Goal: Information Seeking & Learning: Learn about a topic

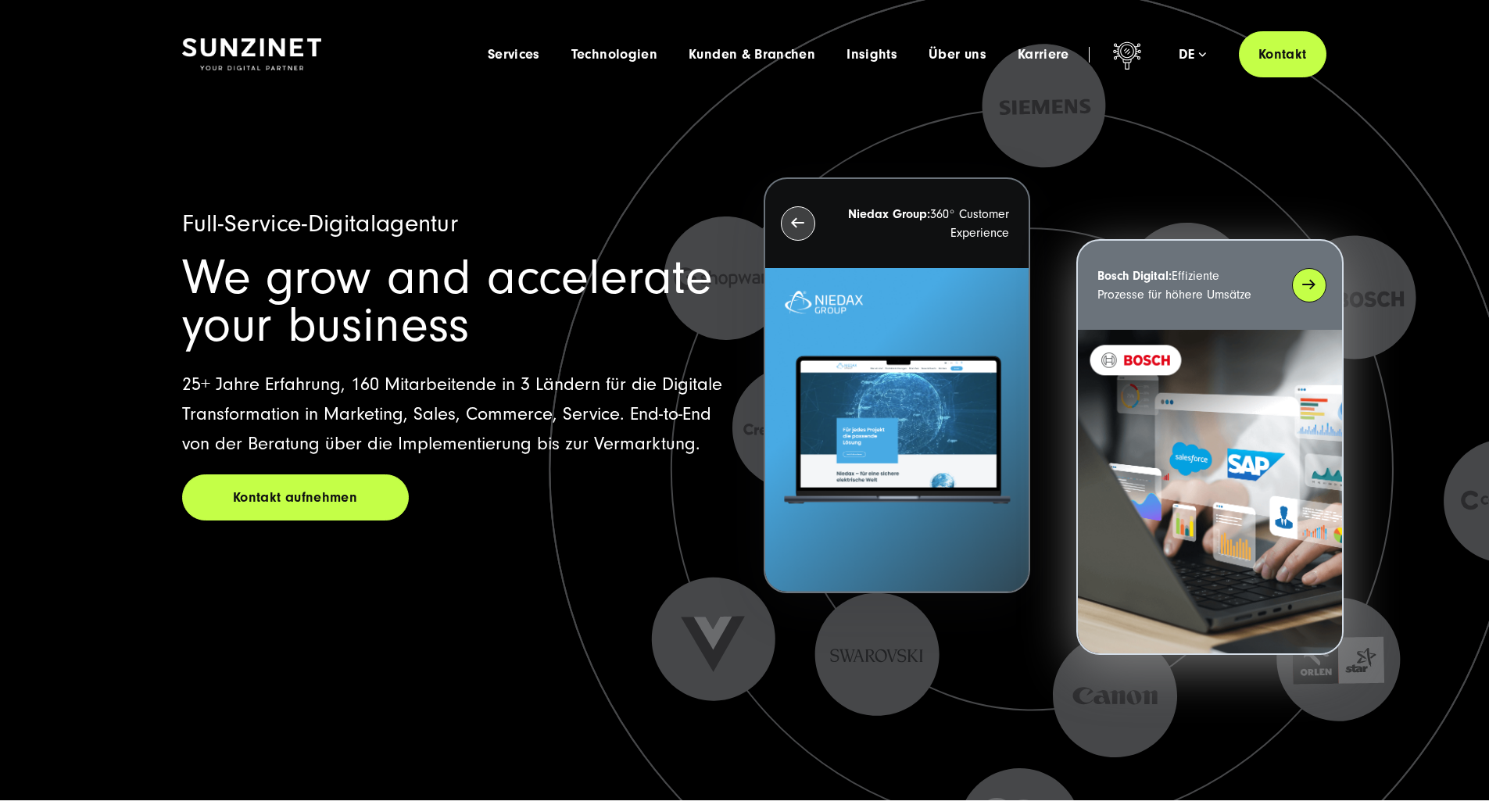
click at [1320, 290] on div "Bosch Digital: Effiziente Prozesse für höhere Umsätze" at bounding box center [1210, 285] width 264 height 89
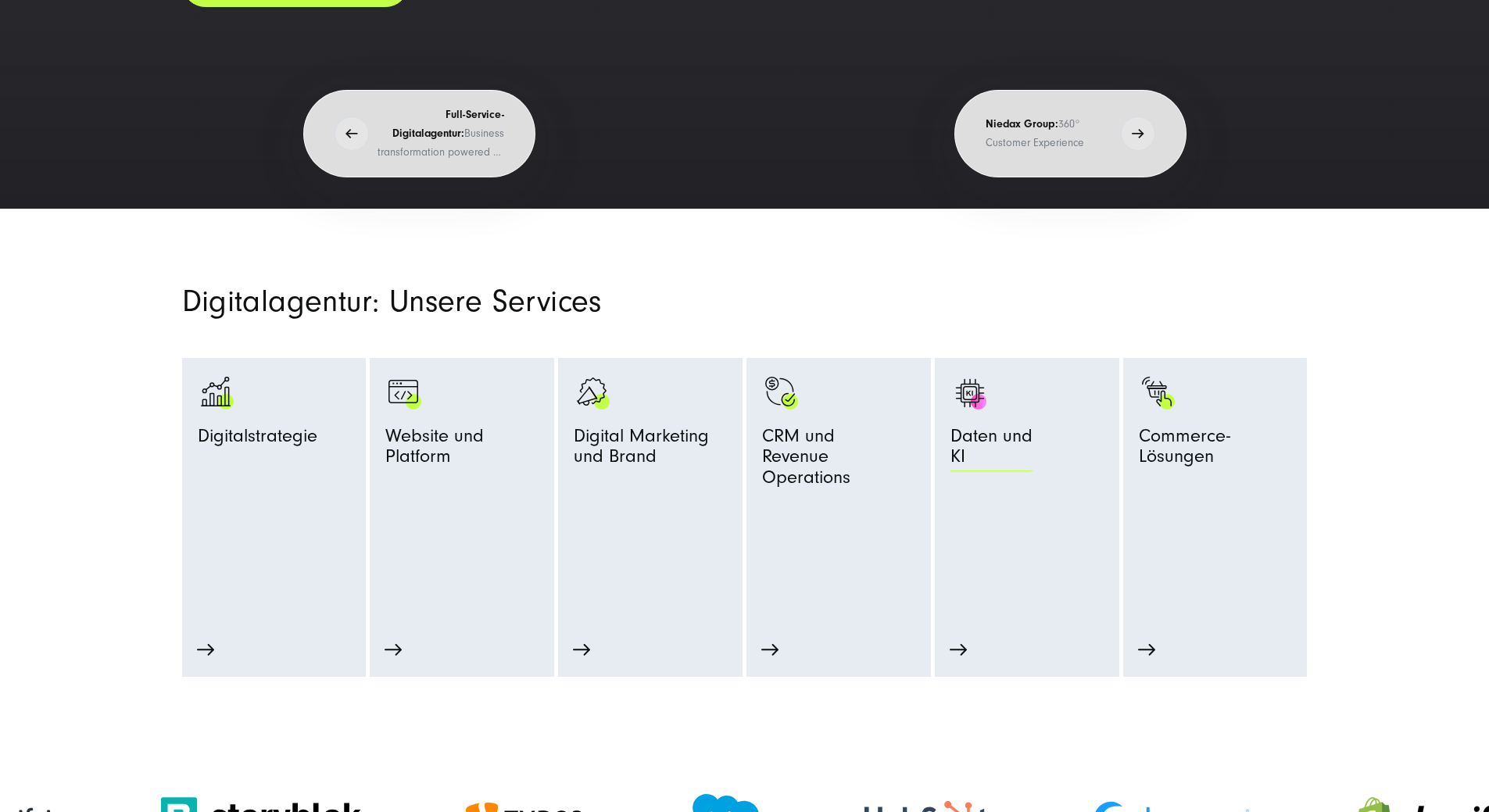
scroll to position [860, 0]
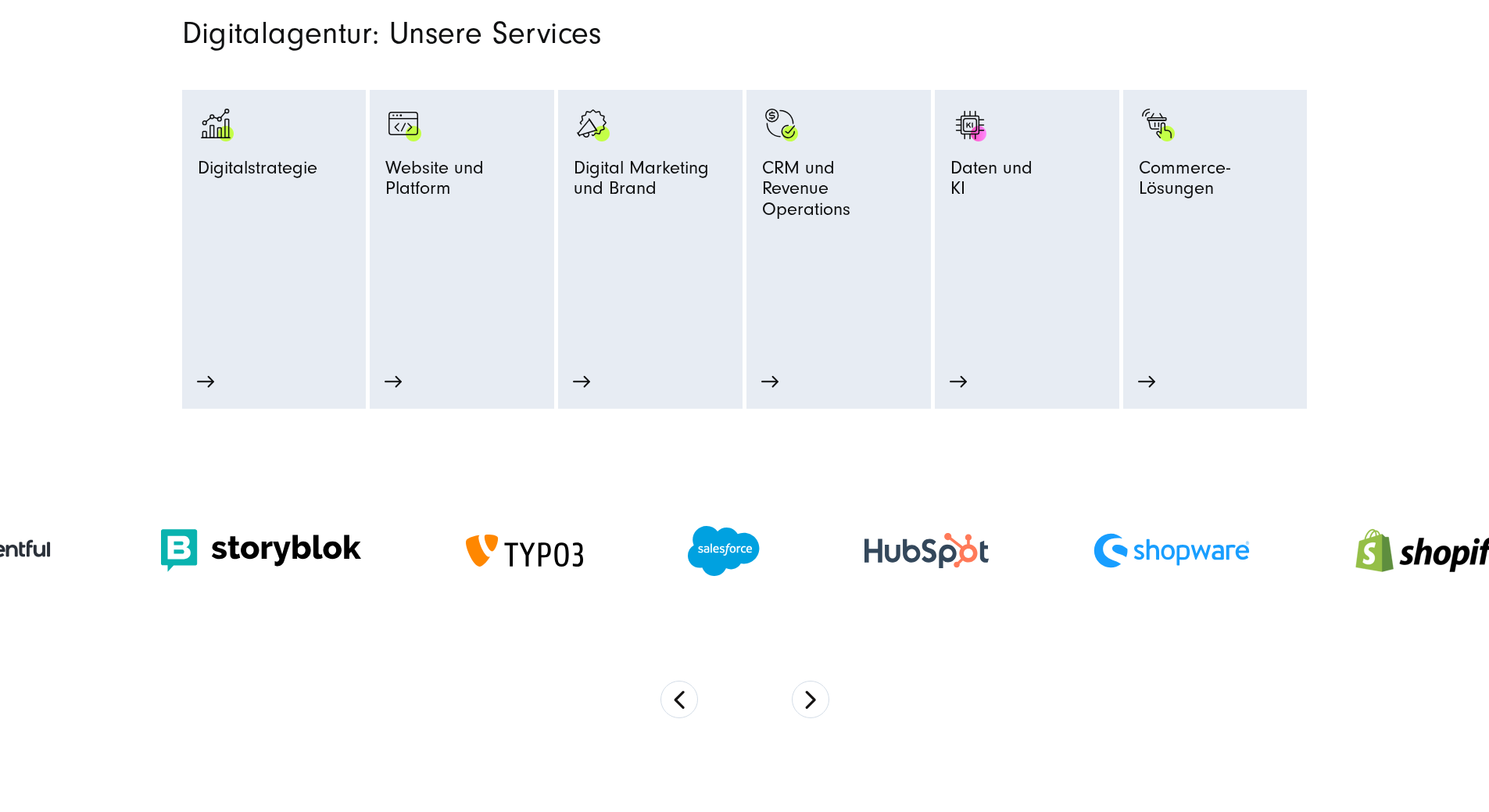
click at [784, 727] on section at bounding box center [744, 578] width 1489 height 341
click at [810, 718] on button "Next" at bounding box center [810, 700] width 37 height 37
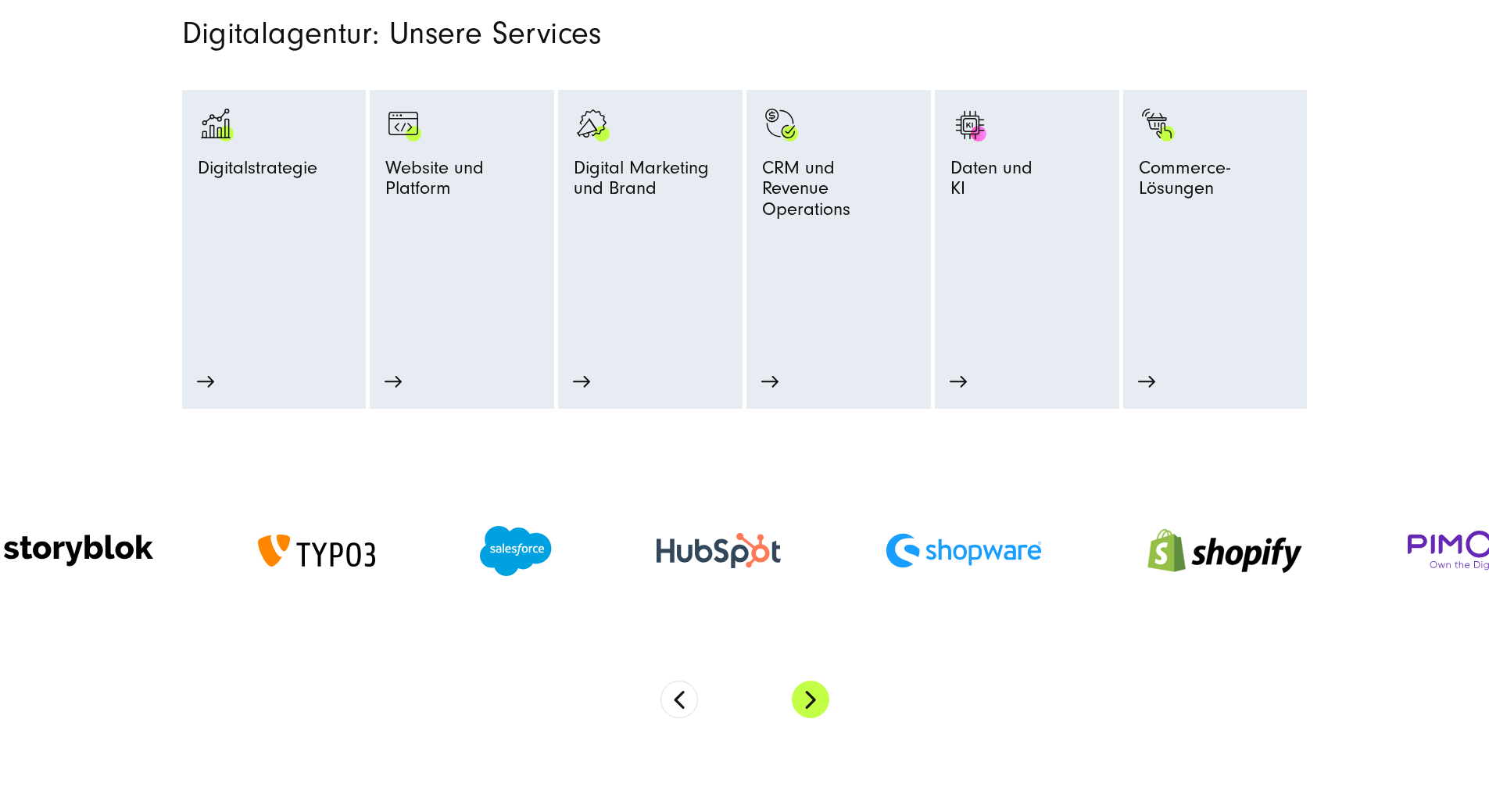
click at [810, 718] on button "Next" at bounding box center [810, 700] width 37 height 37
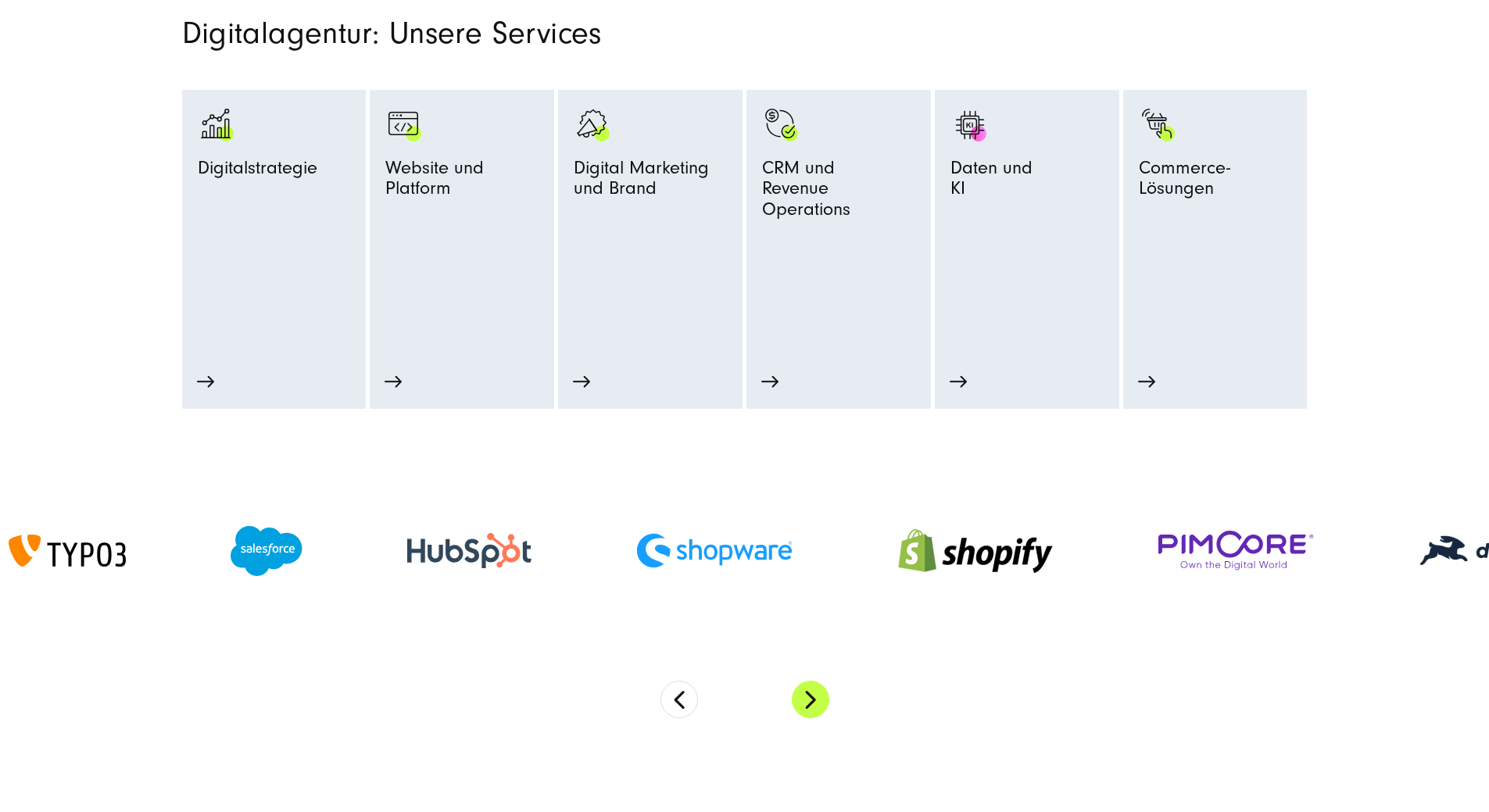
click at [810, 718] on button "Next" at bounding box center [810, 700] width 37 height 37
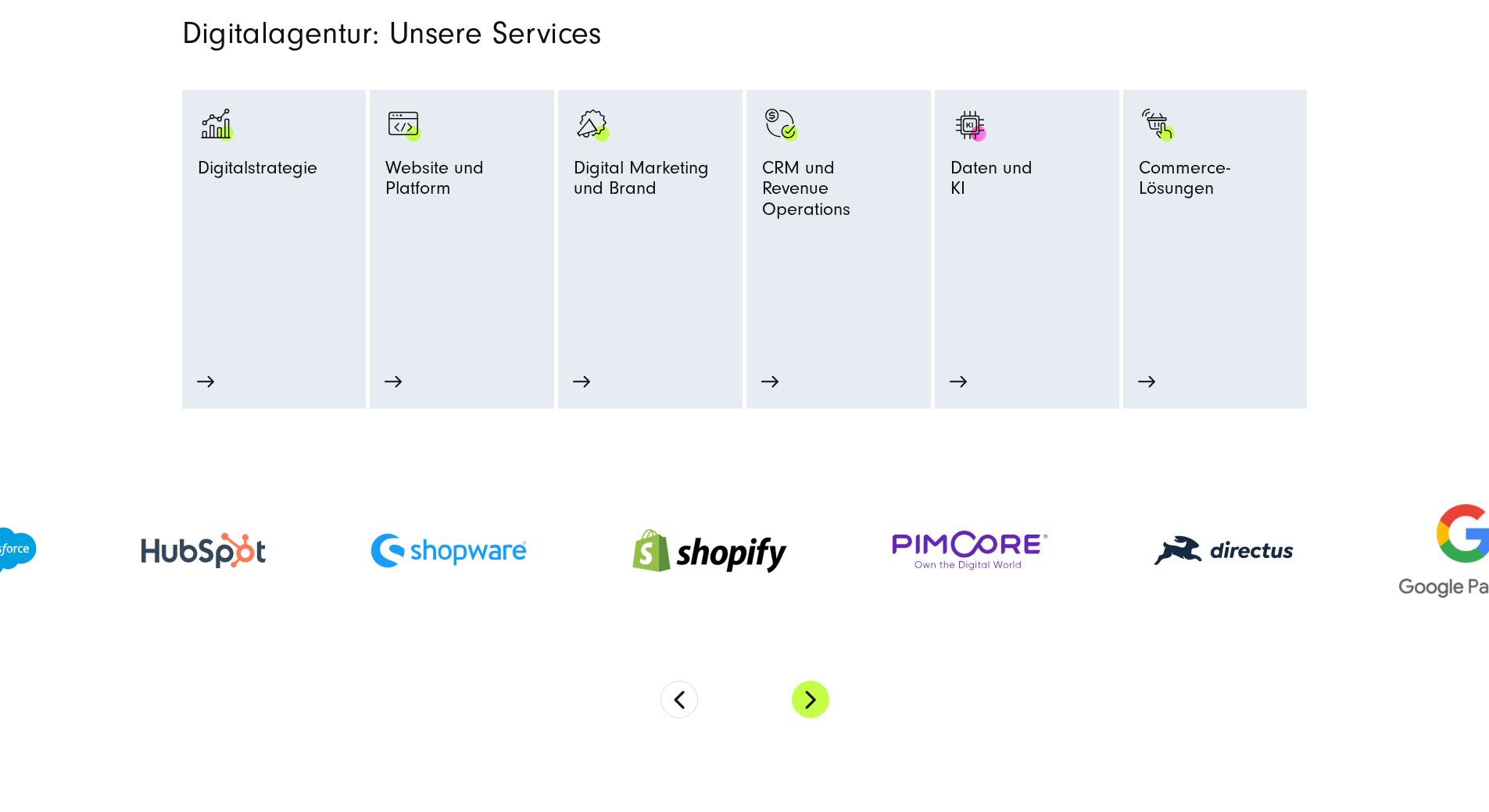
click at [815, 718] on button "Next" at bounding box center [810, 700] width 37 height 37
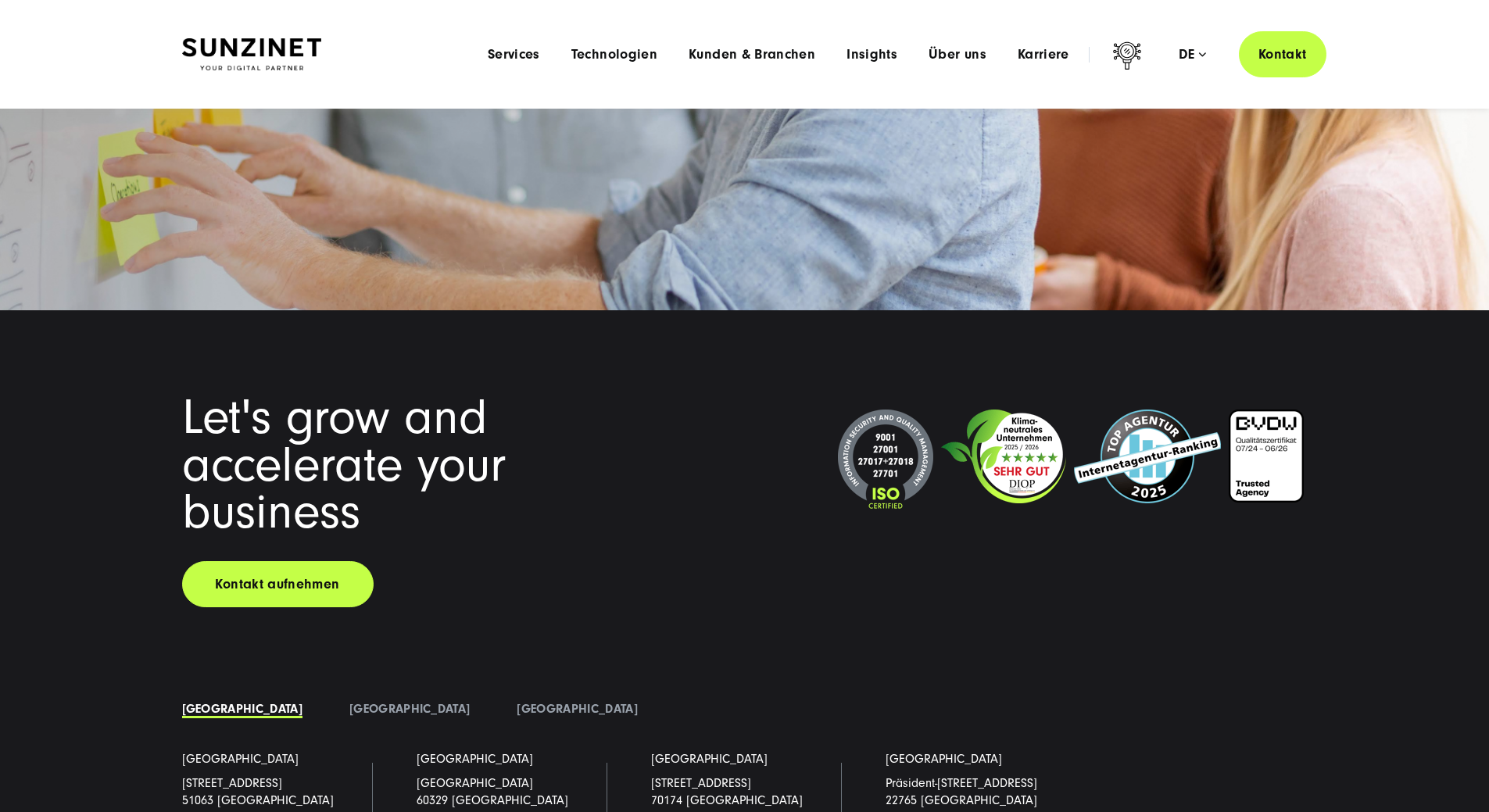
scroll to position [11958, 0]
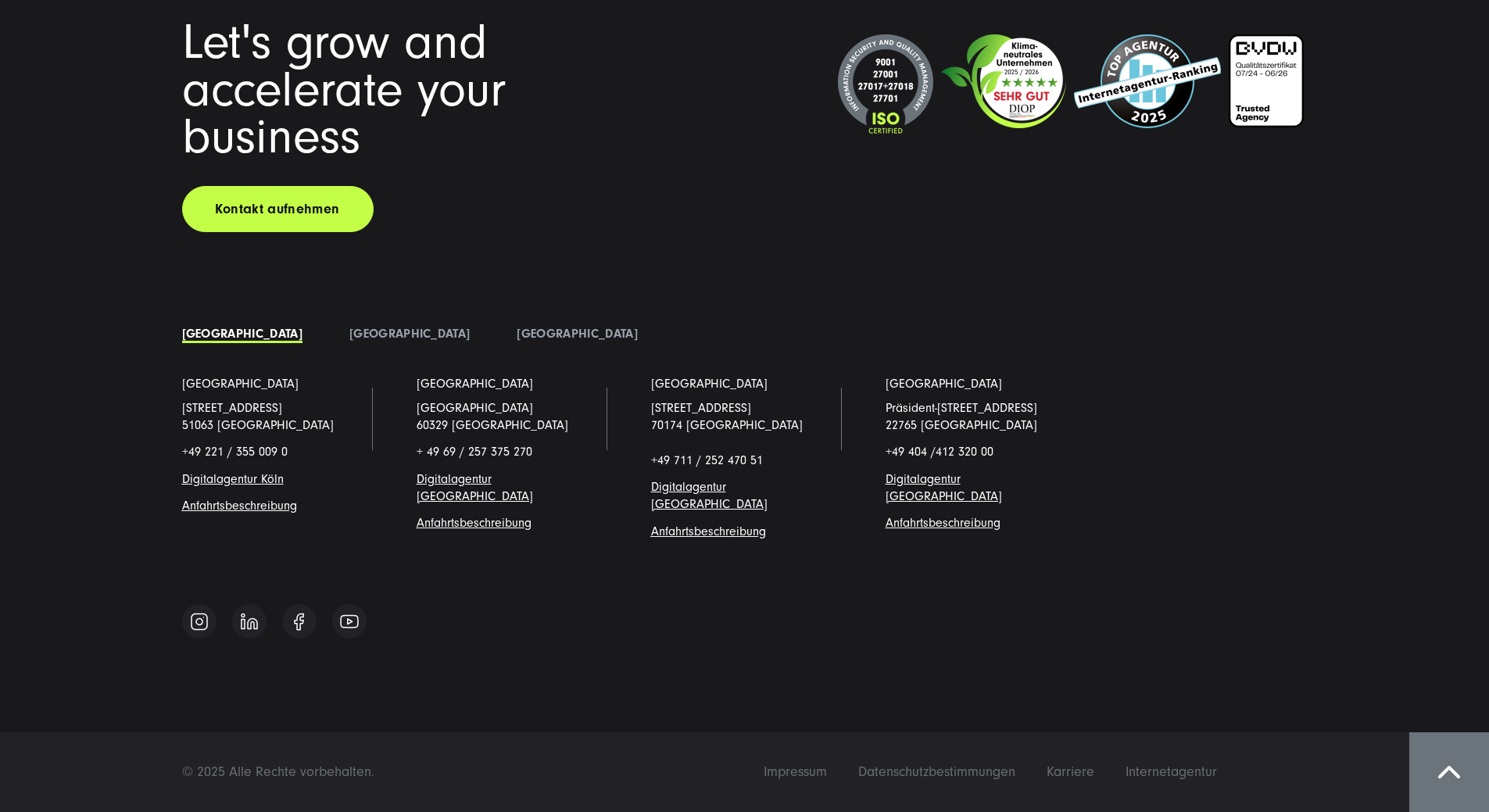
drag, startPoint x: 1029, startPoint y: 780, endPoint x: 1059, endPoint y: 269, distance: 511.9
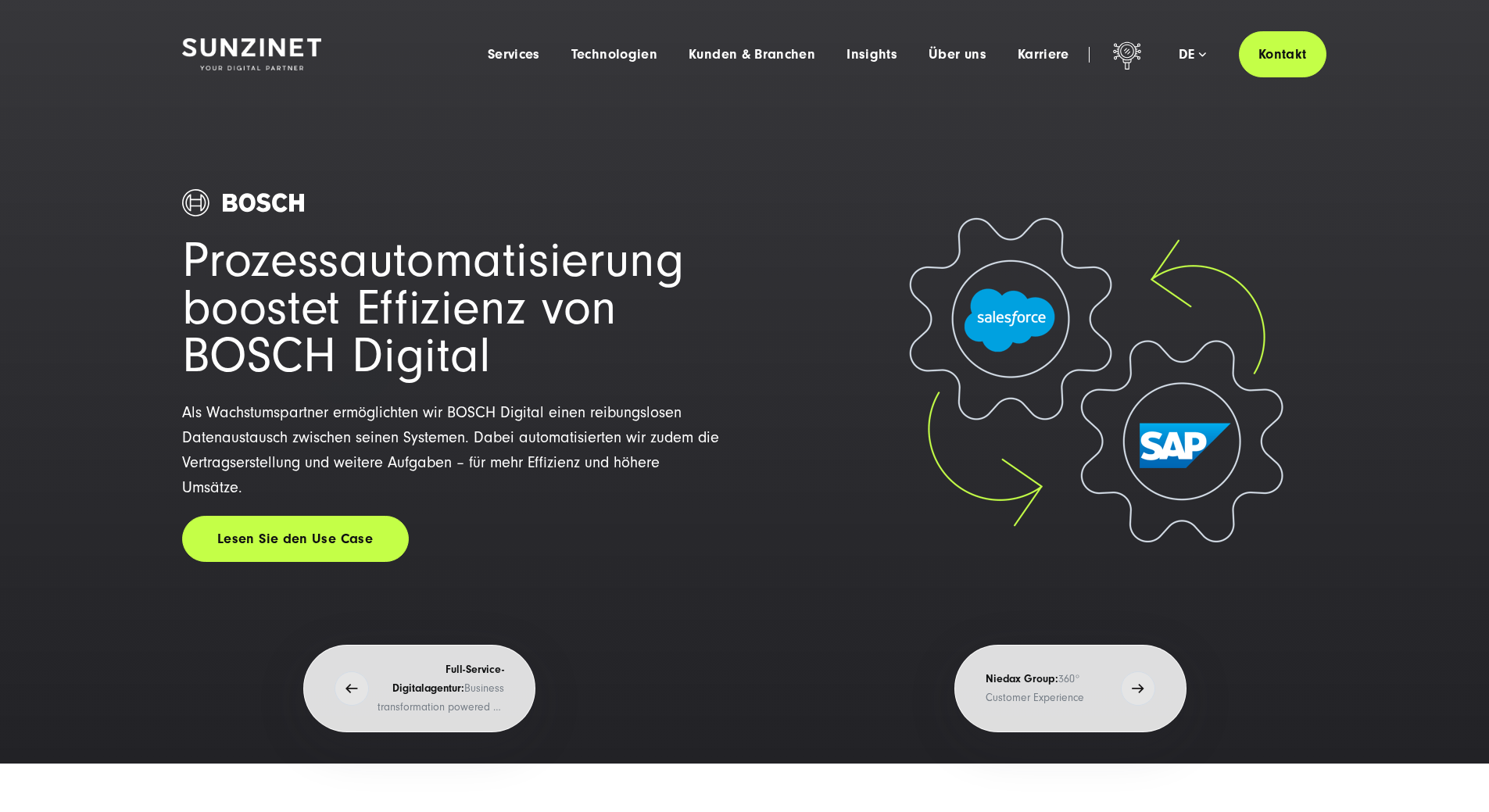
scroll to position [0, 0]
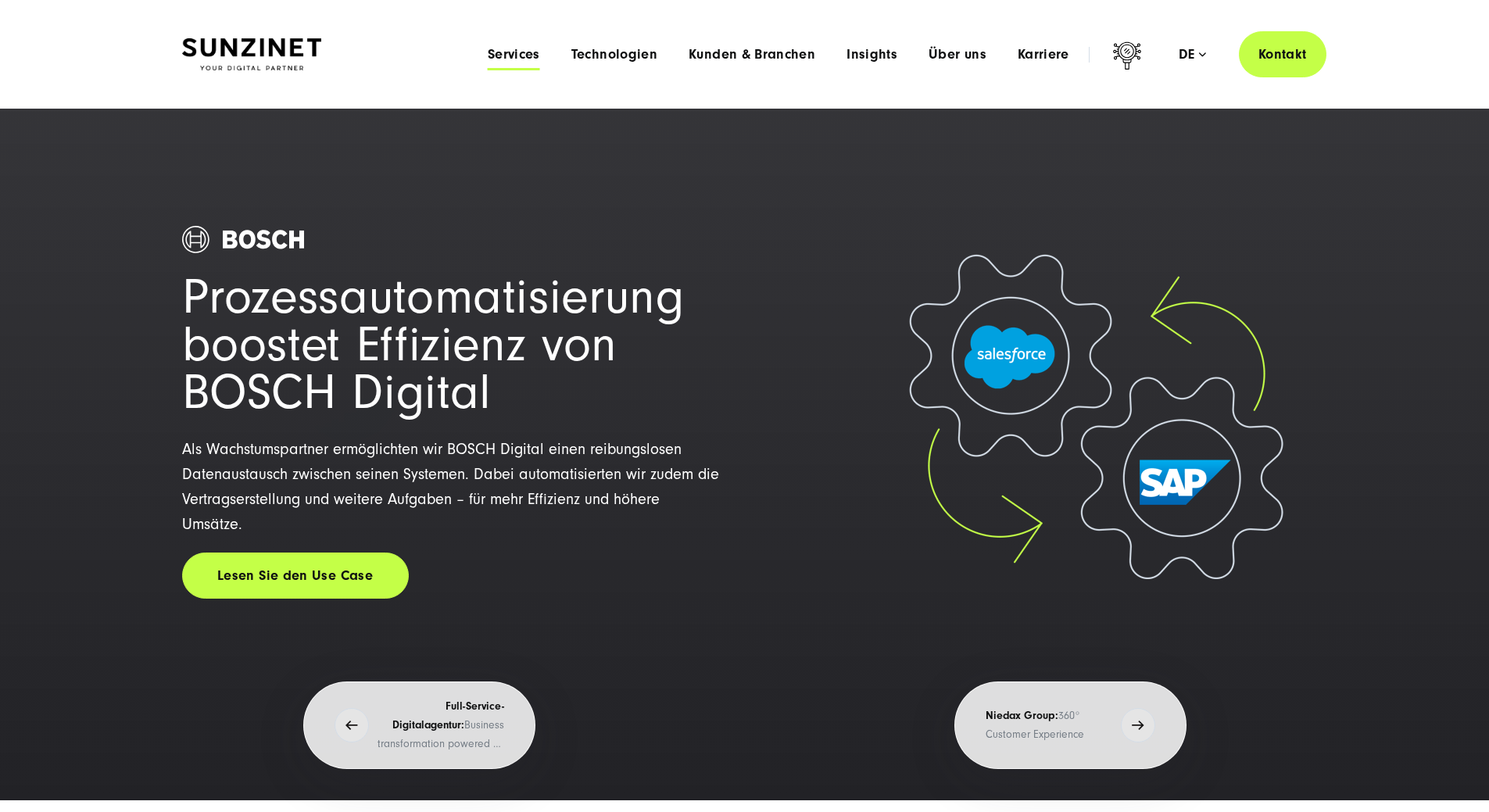
click at [487, 50] on span "Services" at bounding box center [513, 55] width 52 height 16
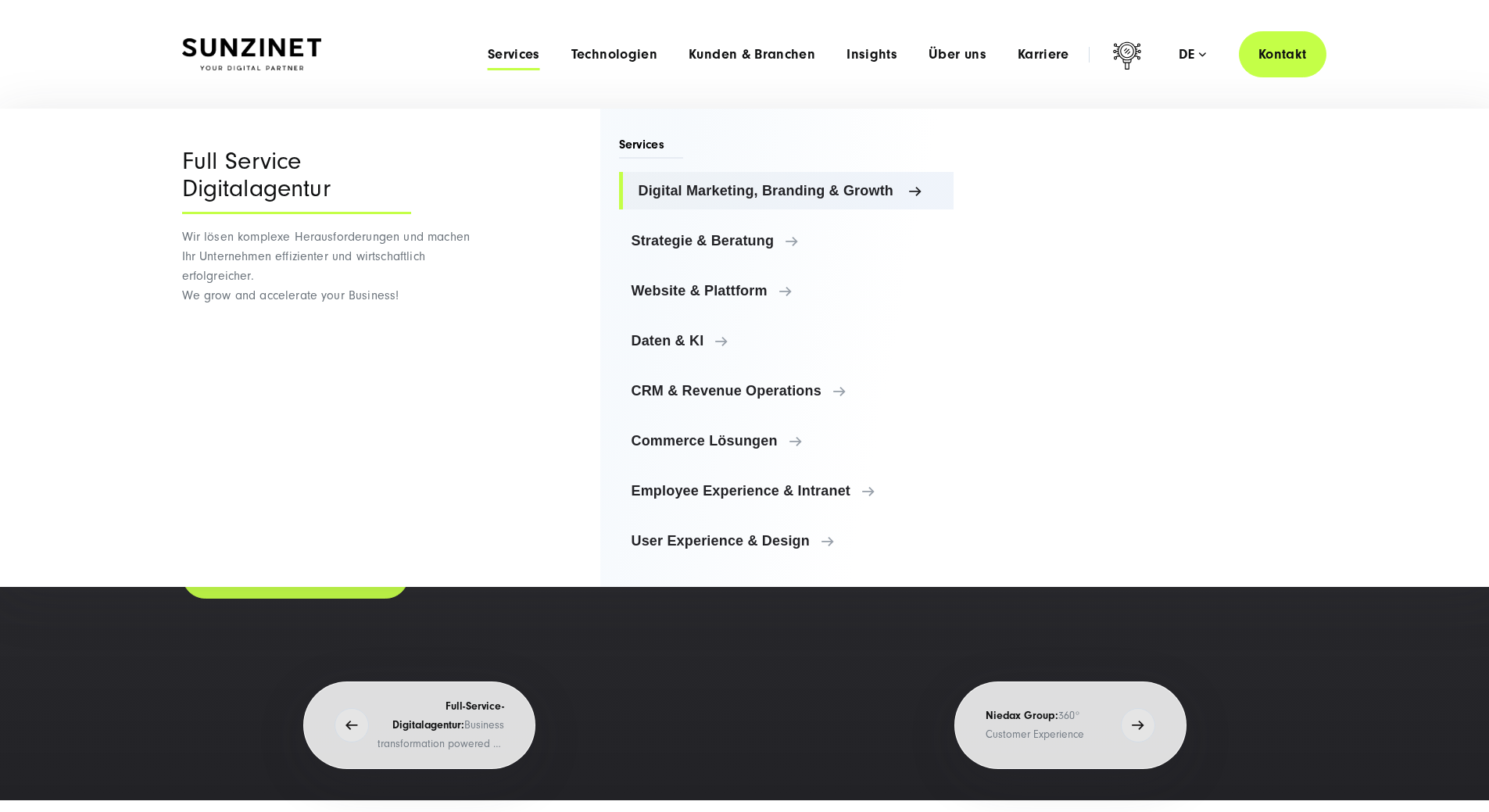
click at [772, 195] on span "Digital Marketing, Branding & Growth" at bounding box center [790, 191] width 303 height 16
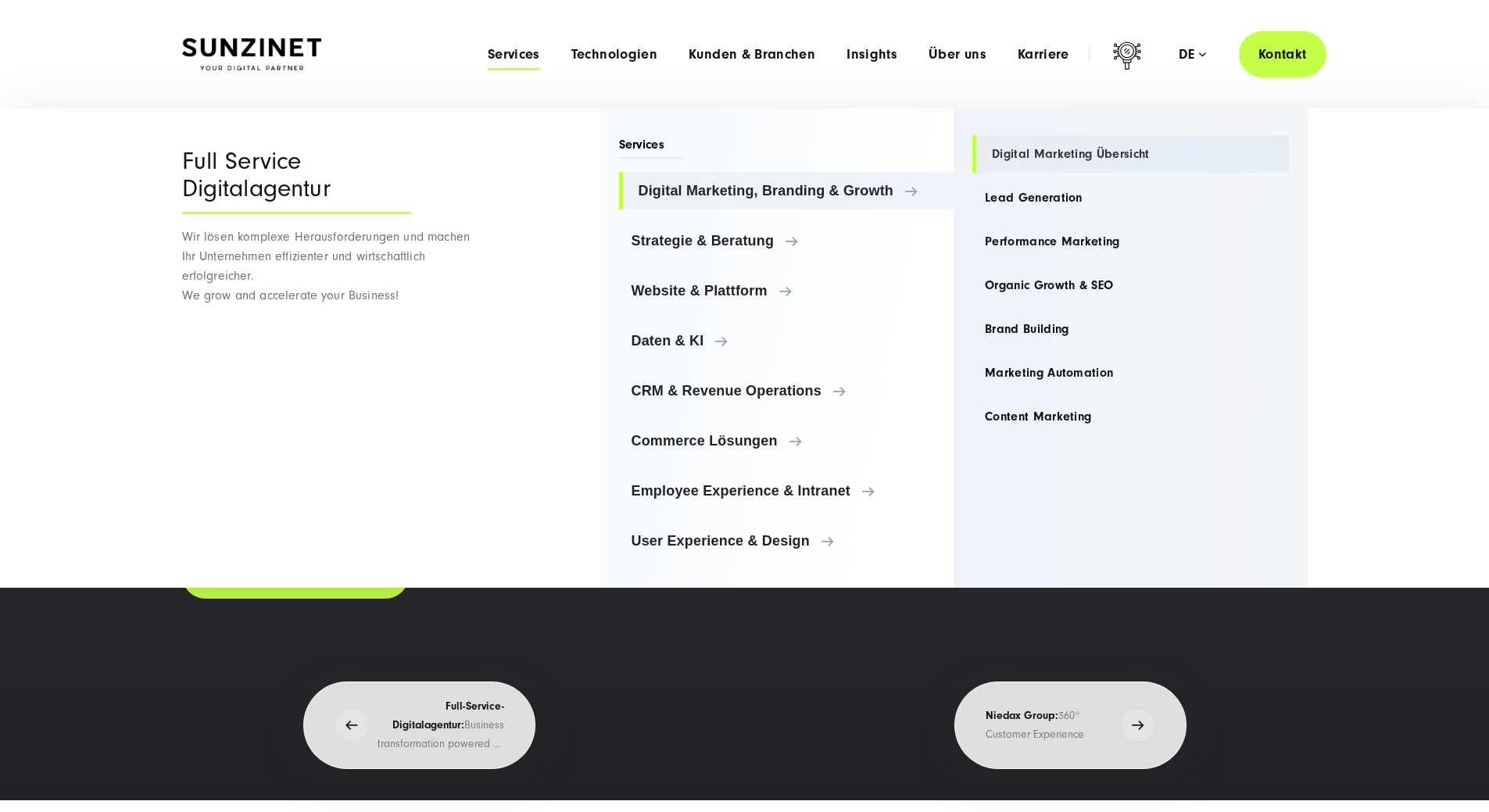
click at [1085, 164] on link "Digital Marketing Übersicht" at bounding box center [1131, 154] width 317 height 37
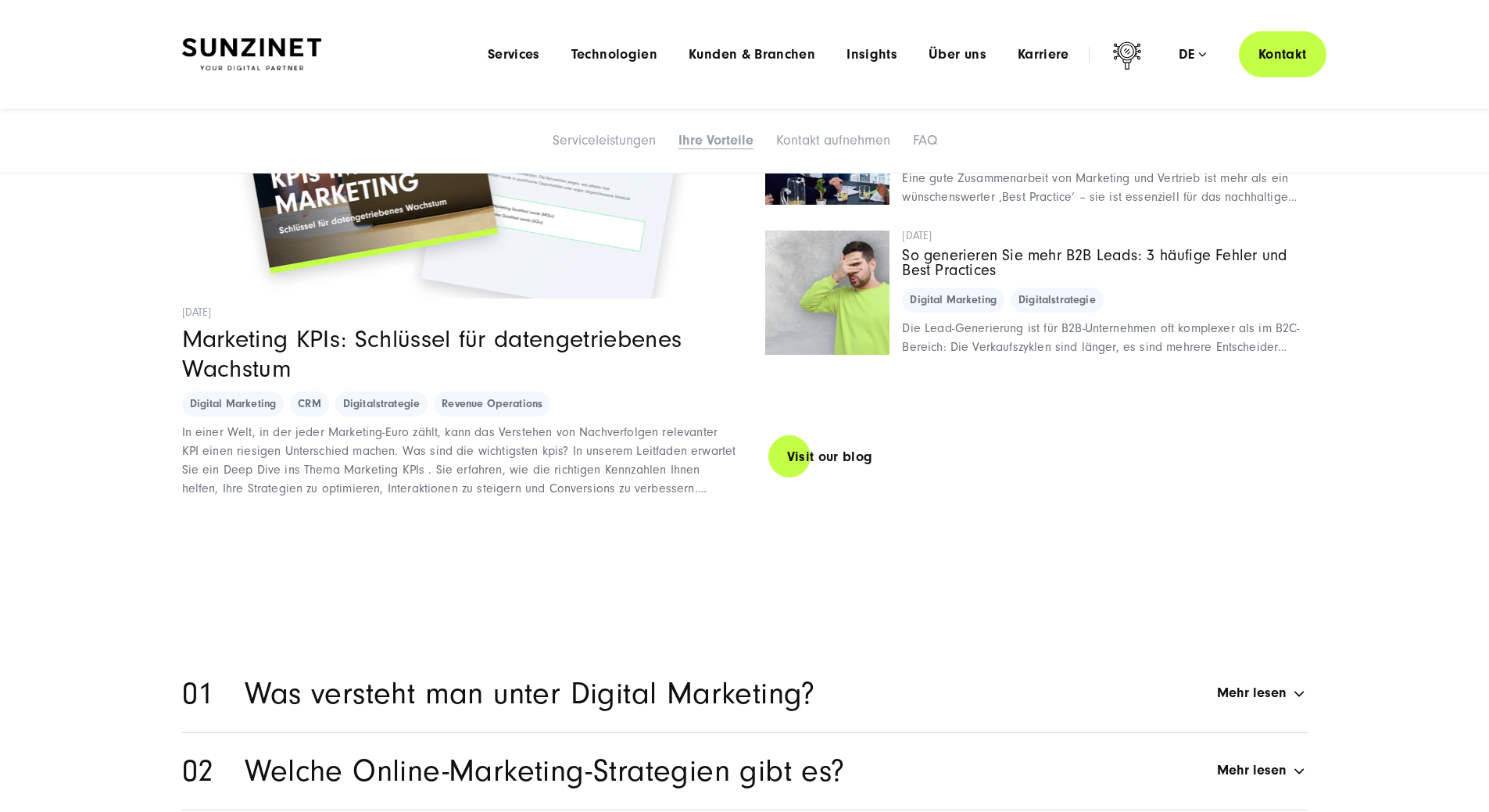
scroll to position [7190, 0]
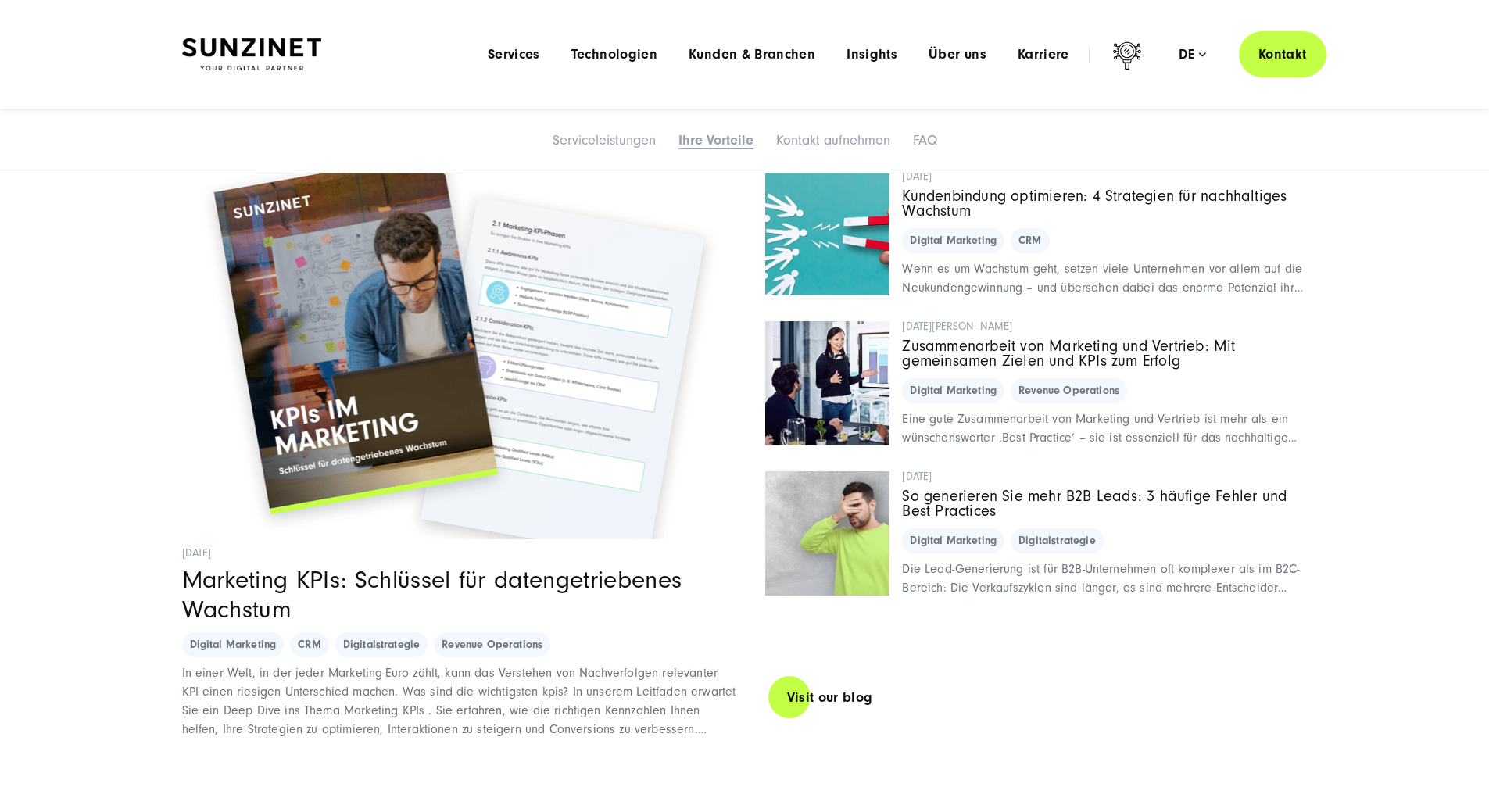
drag, startPoint x: 1240, startPoint y: 393, endPoint x: 0, endPoint y: 364, distance: 1240.3
drag, startPoint x: 1469, startPoint y: 351, endPoint x: 211, endPoint y: 426, distance: 1260.2
drag, startPoint x: 1134, startPoint y: 361, endPoint x: 572, endPoint y: 485, distance: 575.5
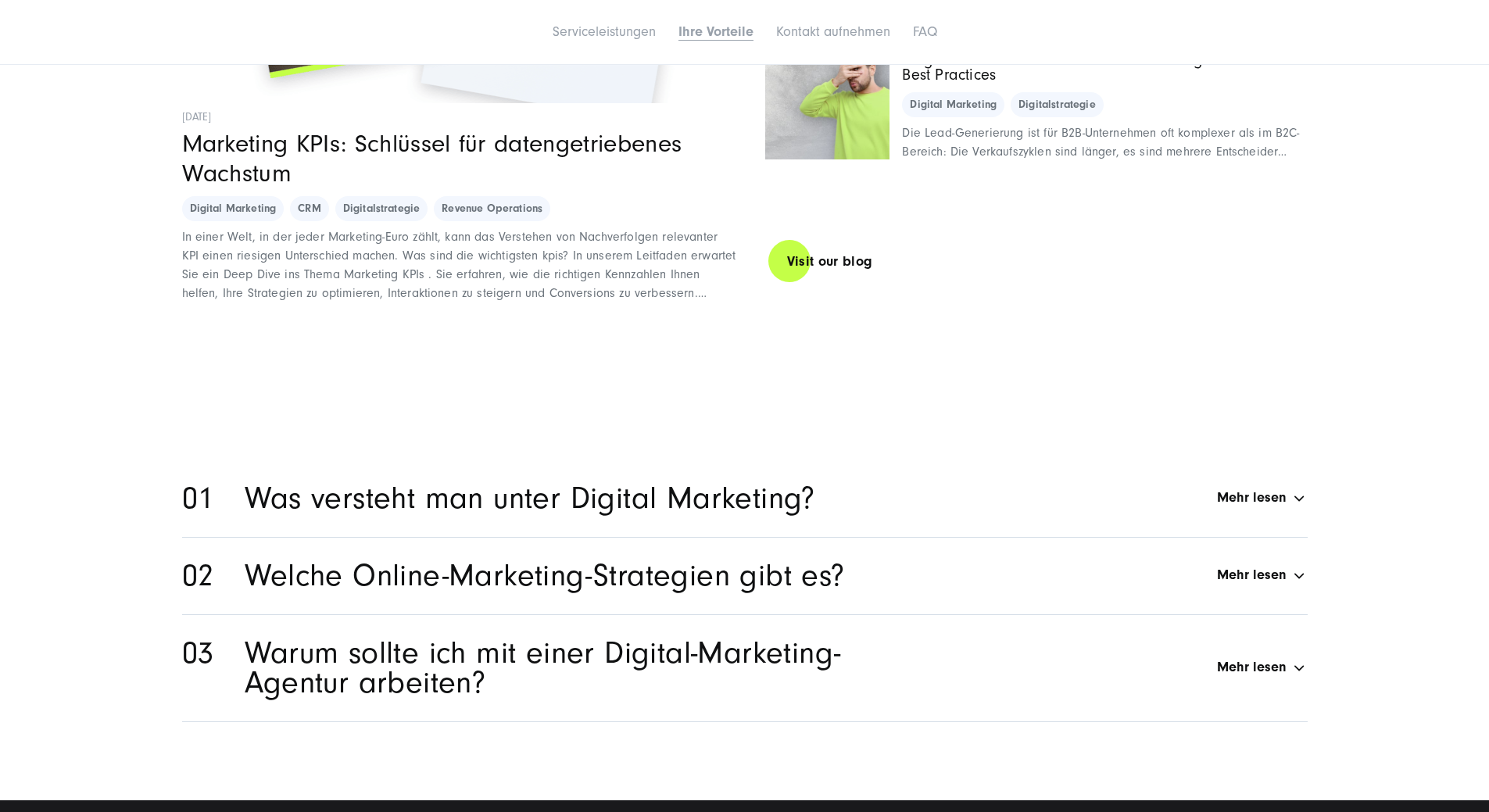
scroll to position [10732, 0]
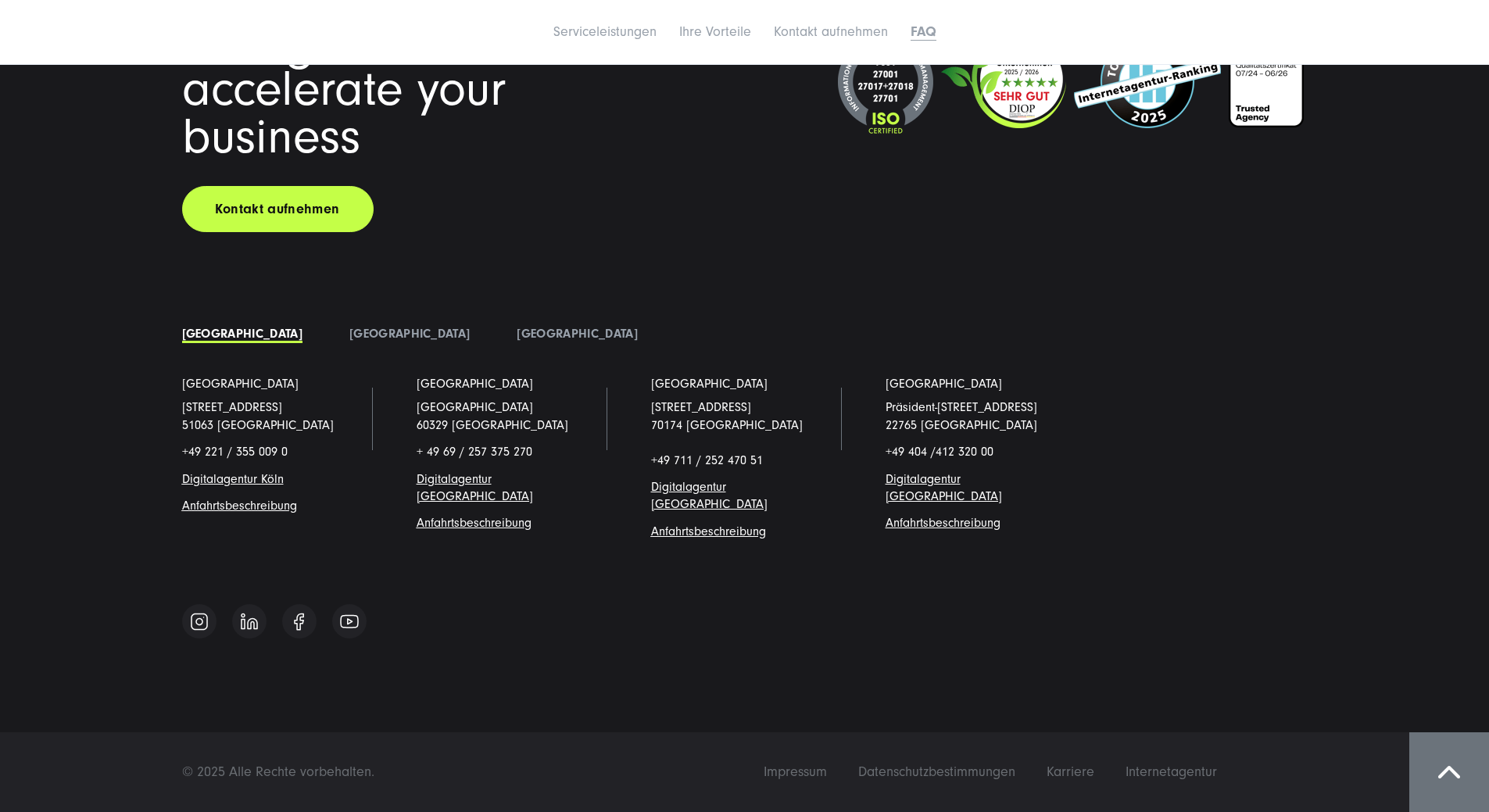
drag, startPoint x: 985, startPoint y: 660, endPoint x: 1054, endPoint y: 690, distance: 75.2
click at [207, 620] on img at bounding box center [199, 622] width 19 height 19
click at [236, 623] on link at bounding box center [249, 621] width 35 height 34
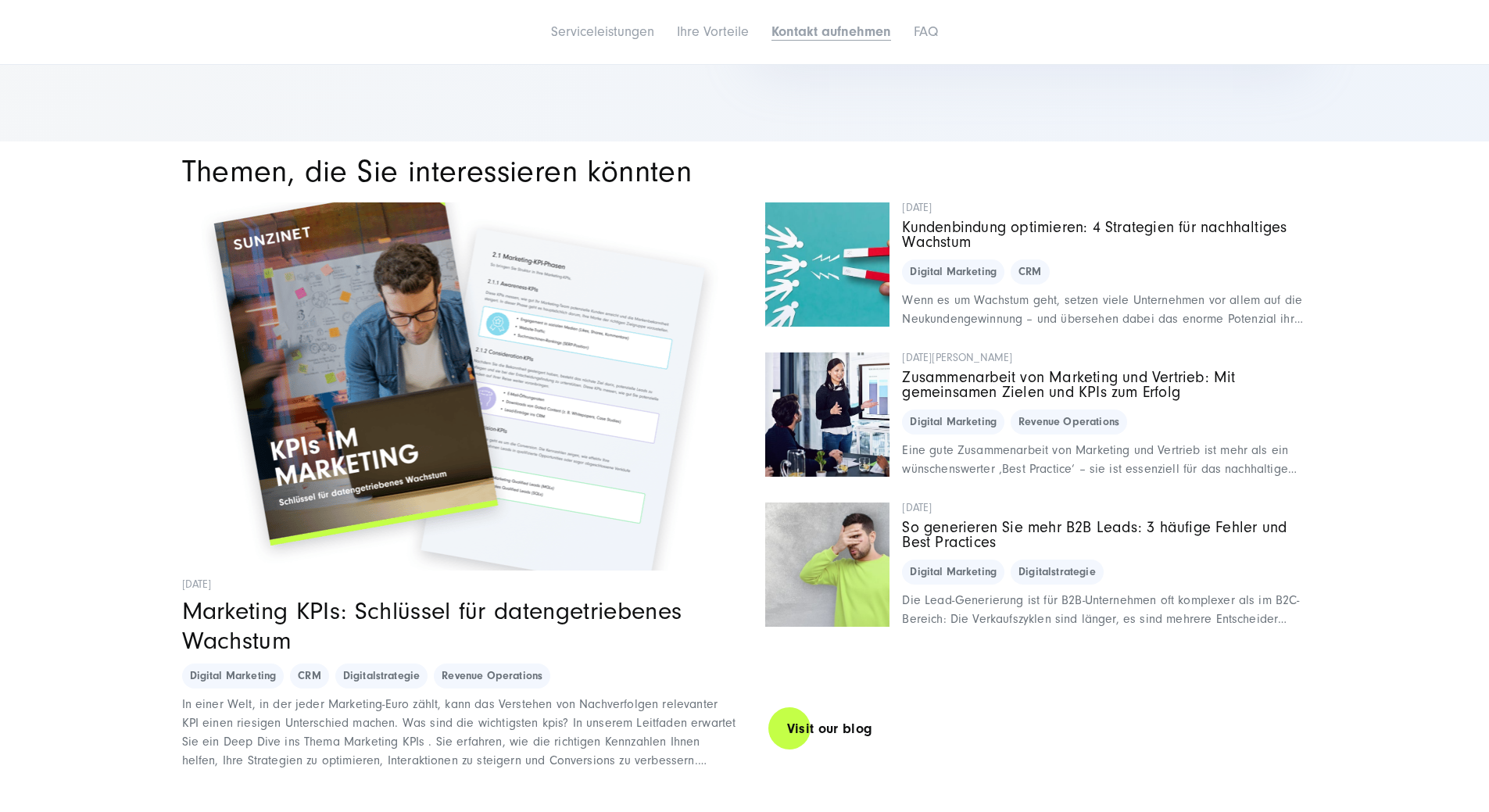
drag, startPoint x: 787, startPoint y: 538, endPoint x: 760, endPoint y: -94, distance: 632.6
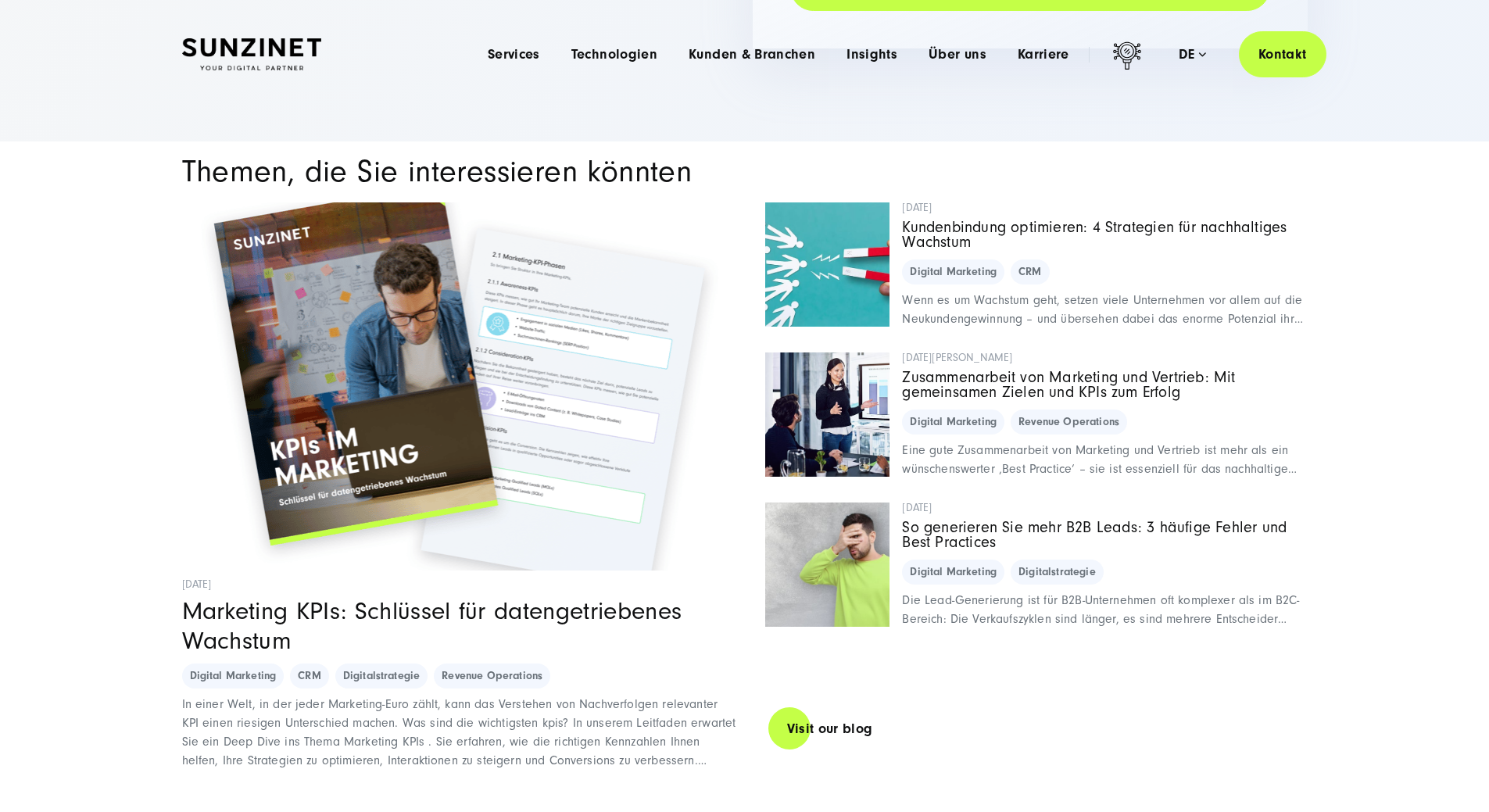
scroll to position [0, 0]
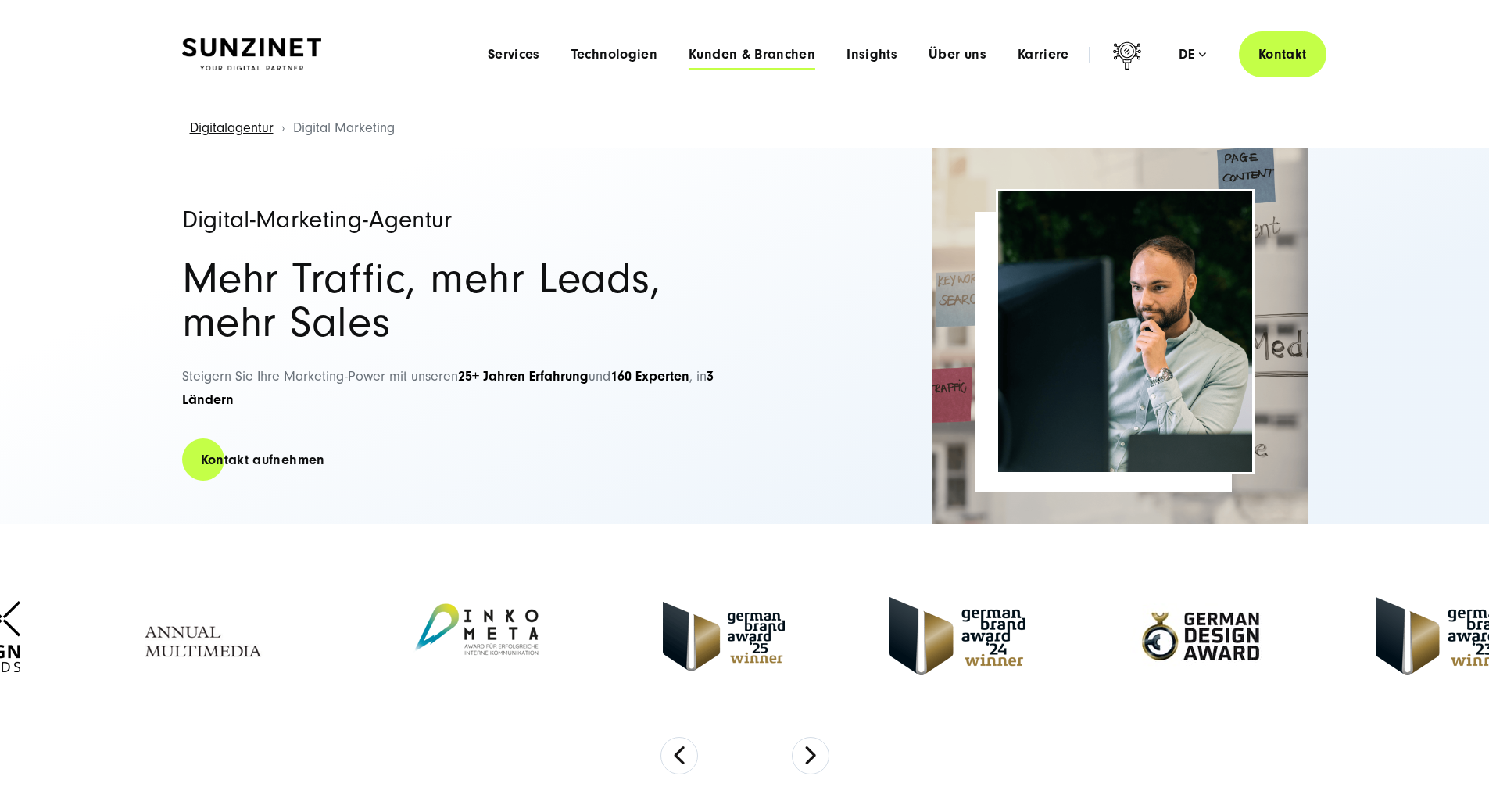
click at [697, 60] on span "Kunden & Branchen" at bounding box center [751, 55] width 127 height 16
